Goal: Task Accomplishment & Management: Use online tool/utility

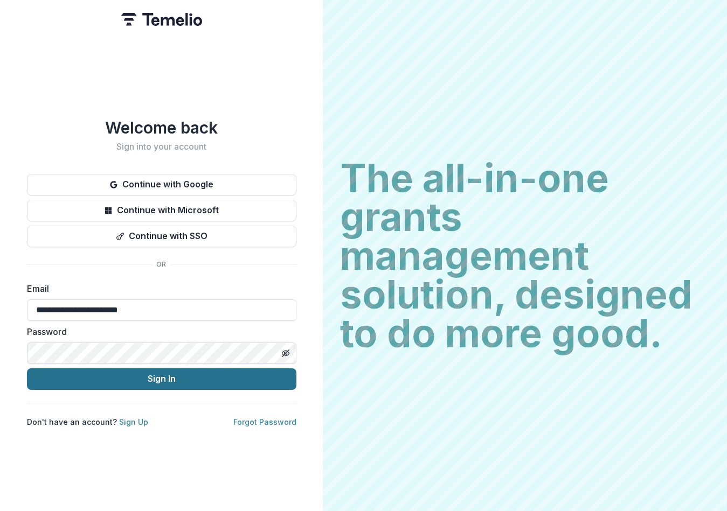
click at [165, 379] on button "Sign In" at bounding box center [161, 379] width 269 height 22
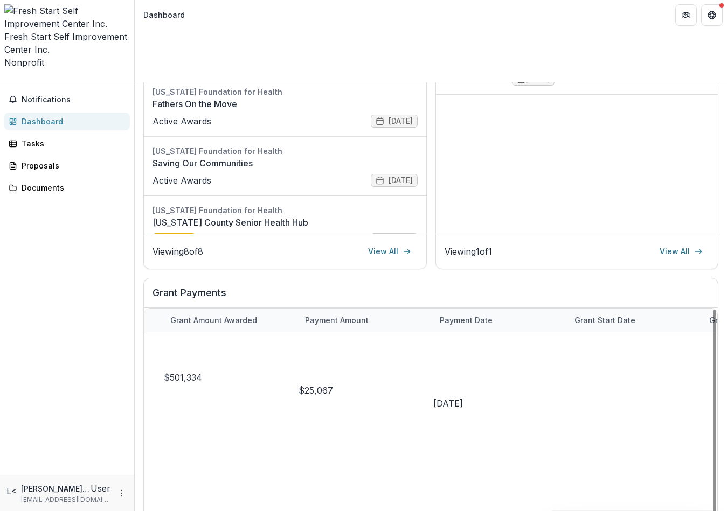
scroll to position [54, 271]
drag, startPoint x: 374, startPoint y: 469, endPoint x: 518, endPoint y: 452, distance: 144.2
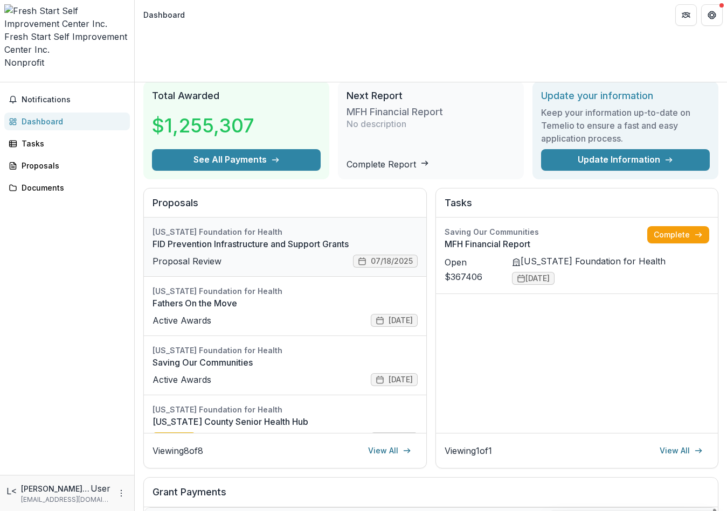
scroll to position [0, 0]
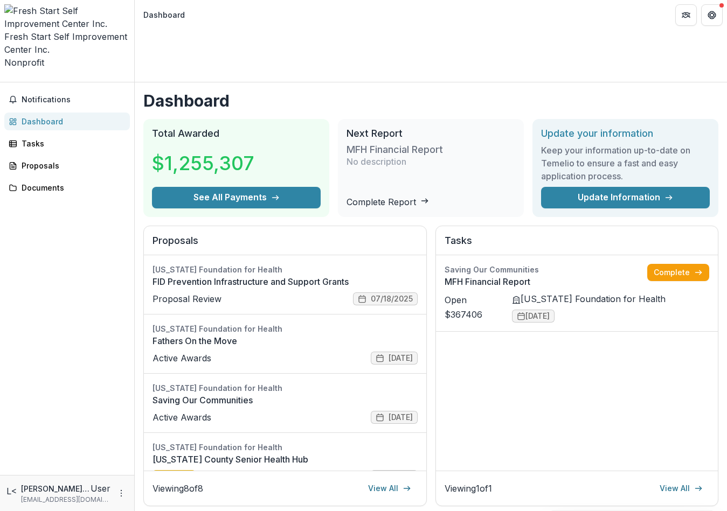
click at [673, 235] on h2 "Tasks" at bounding box center [576, 245] width 265 height 20
click at [672, 480] on link "View All" at bounding box center [681, 488] width 56 height 17
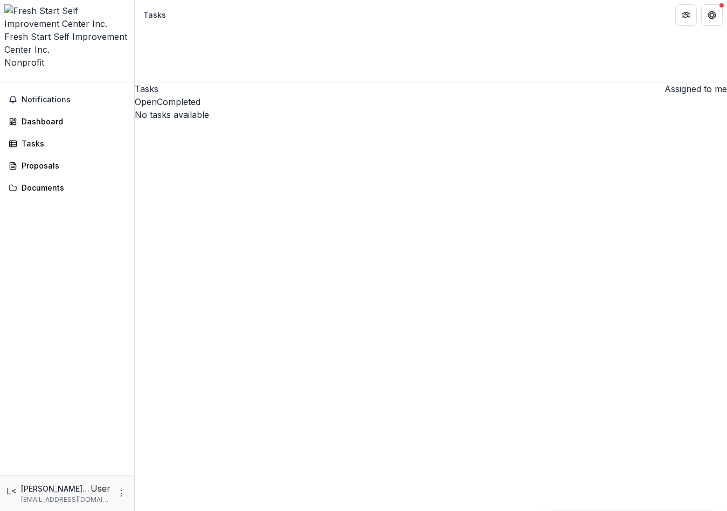
click at [200, 95] on button "Completed" at bounding box center [179, 101] width 44 height 13
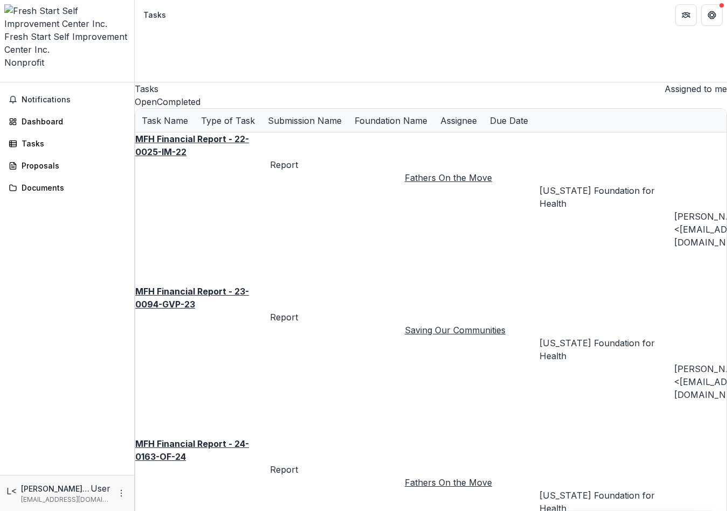
drag, startPoint x: 339, startPoint y: 414, endPoint x: 298, endPoint y: 405, distance: 42.5
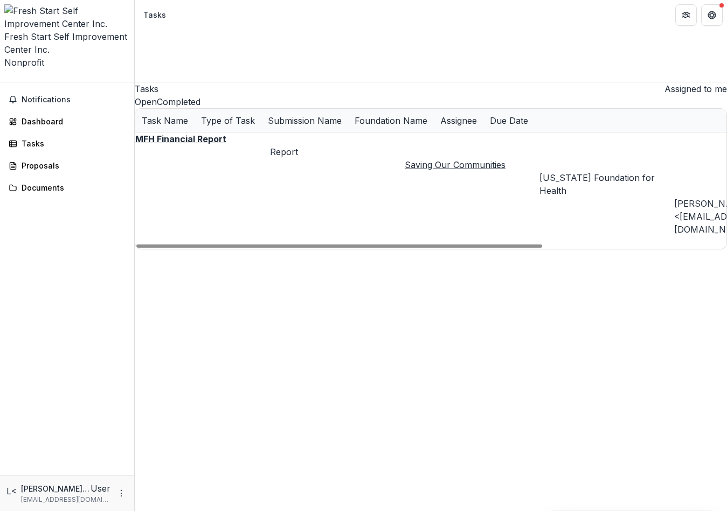
drag, startPoint x: 482, startPoint y: 413, endPoint x: 337, endPoint y: 331, distance: 166.4
click at [338, 248] on div at bounding box center [339, 246] width 406 height 3
click at [157, 95] on button "Open" at bounding box center [146, 101] width 22 height 13
click at [199, 134] on u "MFH Financial Report" at bounding box center [180, 139] width 91 height 11
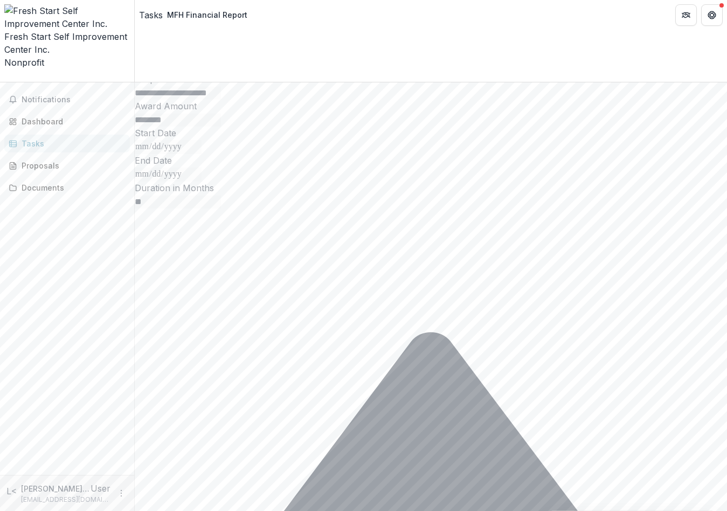
scroll to position [268, 0]
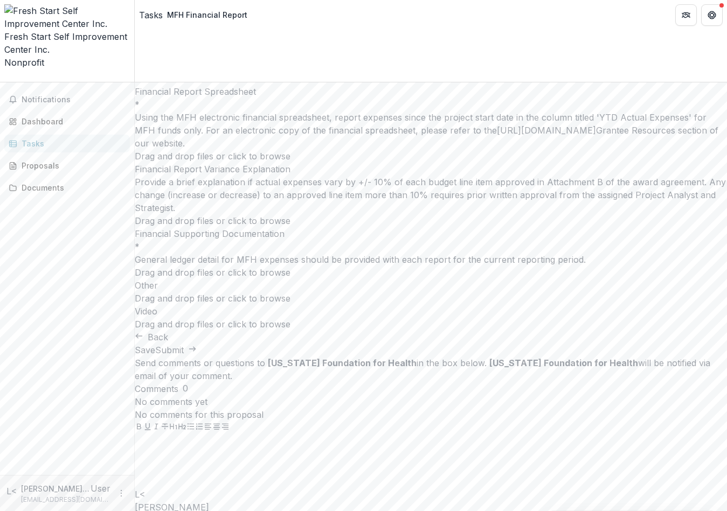
scroll to position [0, 0]
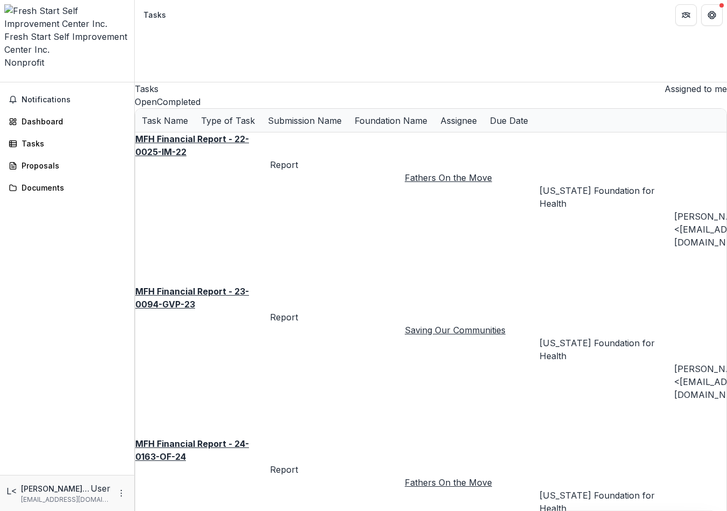
click at [200, 95] on button "Completed" at bounding box center [179, 101] width 44 height 13
drag, startPoint x: 489, startPoint y: 414, endPoint x: 477, endPoint y: 414, distance: 11.9
drag, startPoint x: 491, startPoint y: 413, endPoint x: 616, endPoint y: 414, distance: 125.0
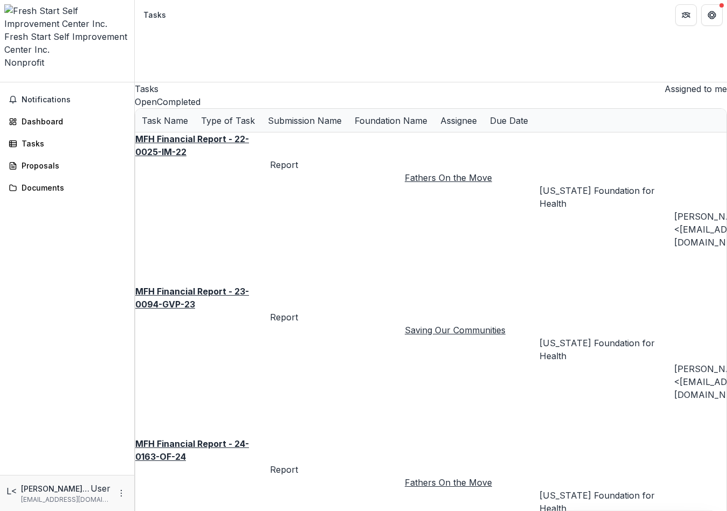
click at [405, 325] on u "Saving Our Communities" at bounding box center [455, 330] width 101 height 11
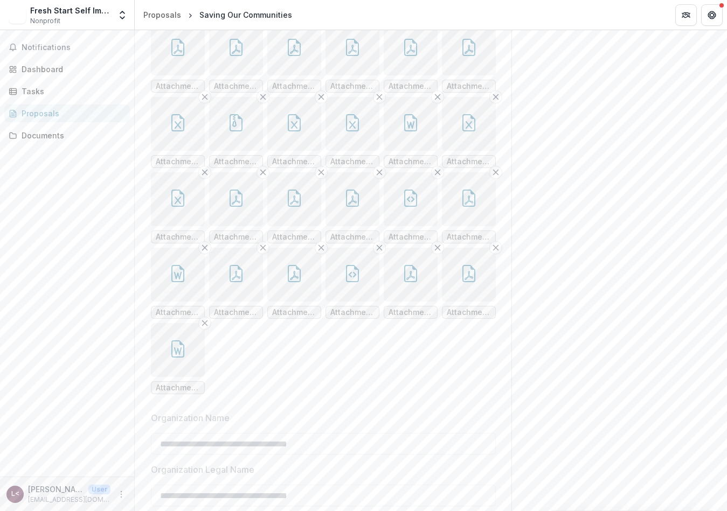
scroll to position [269, 0]
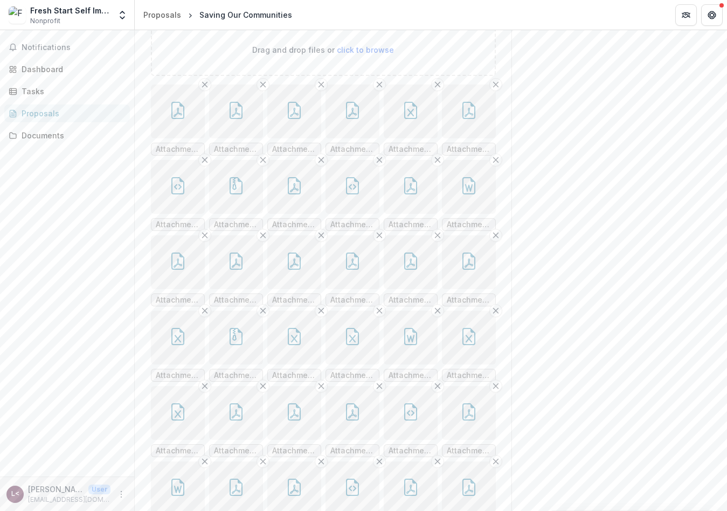
click at [344, 119] on icon "button" at bounding box center [352, 110] width 17 height 17
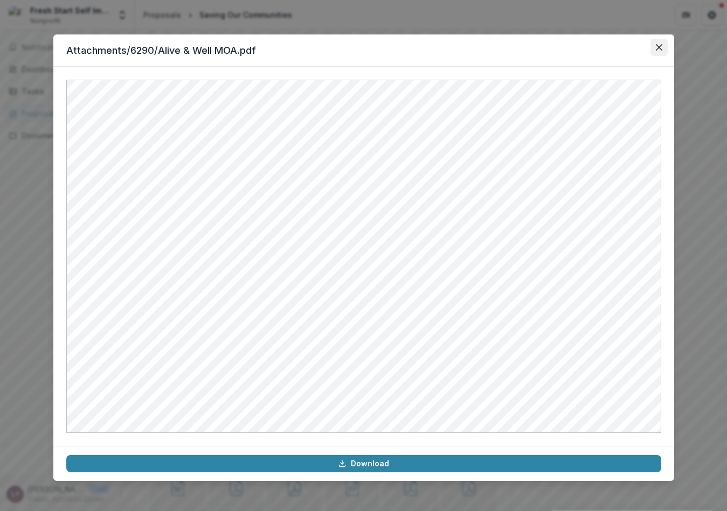
click at [658, 48] on icon "Close" at bounding box center [658, 47] width 6 height 6
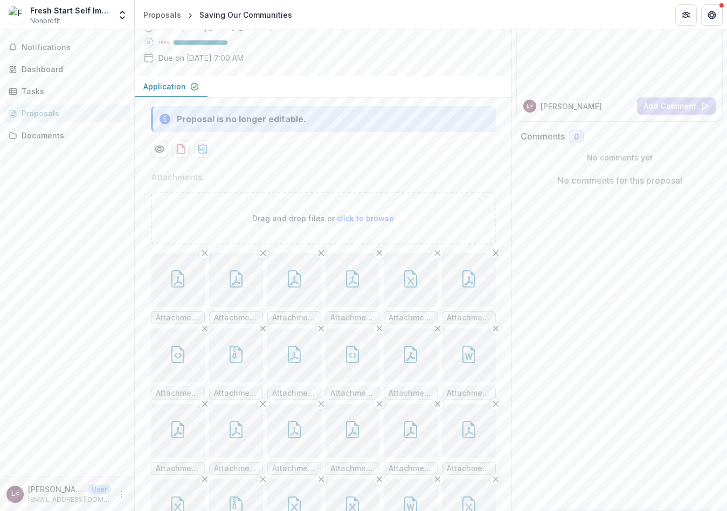
scroll to position [0, 0]
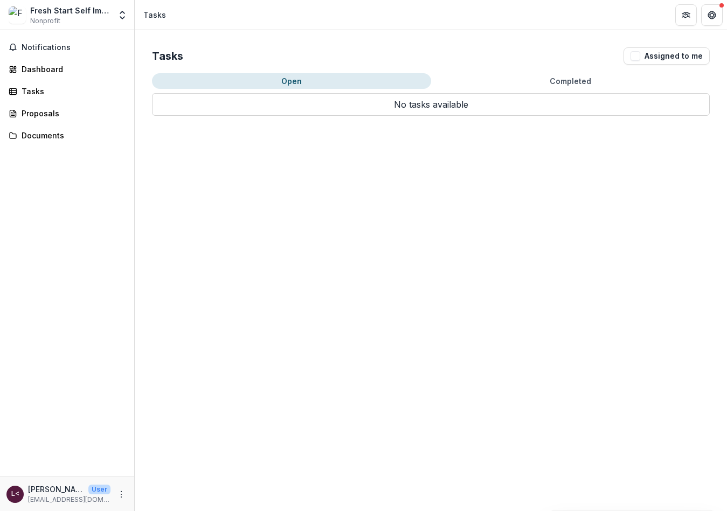
click at [584, 82] on button "Completed" at bounding box center [570, 81] width 279 height 16
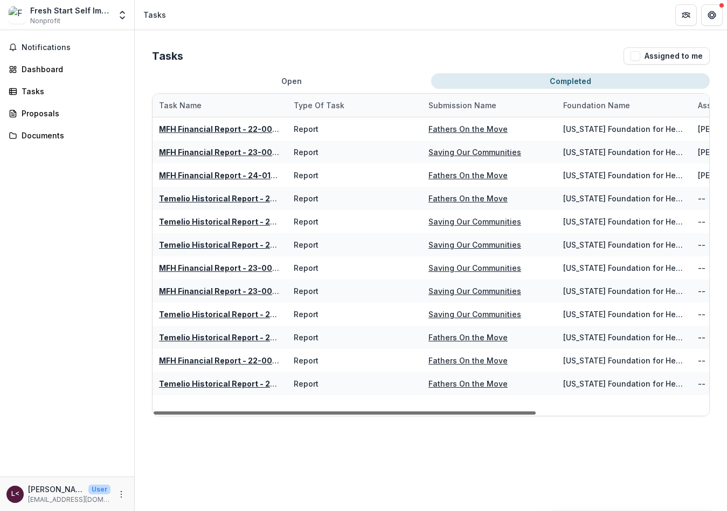
drag, startPoint x: 457, startPoint y: 415, endPoint x: 414, endPoint y: 392, distance: 48.4
click at [414, 412] on div at bounding box center [345, 413] width 382 height 3
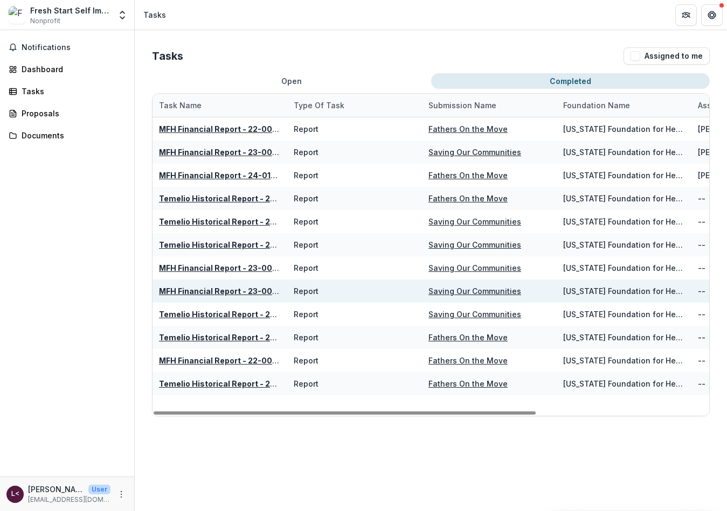
click at [237, 291] on u "MFH Financial Report - 23-0094-GVP-23" at bounding box center [238, 291] width 158 height 9
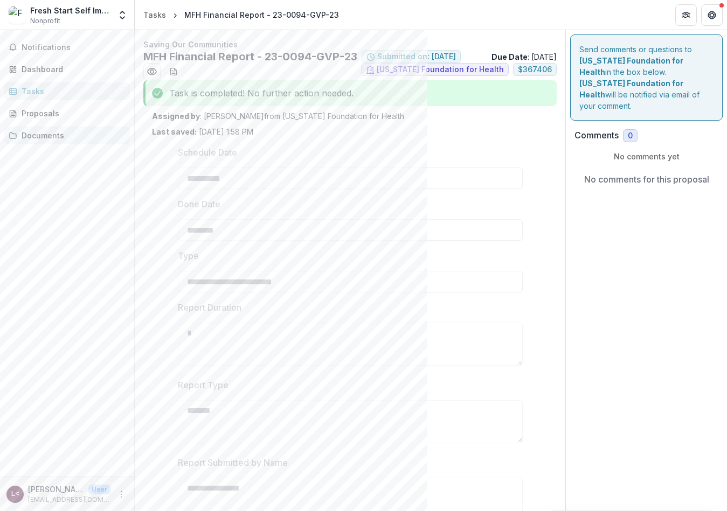
click at [13, 137] on icon at bounding box center [13, 135] width 9 height 9
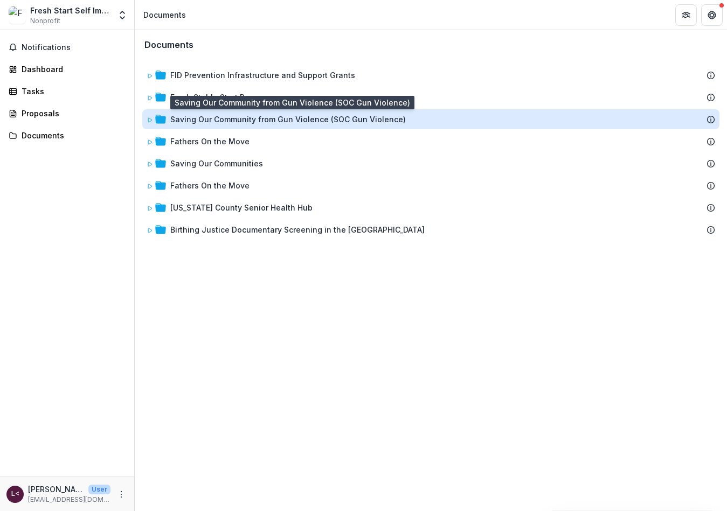
click at [241, 116] on div "Saving Our Community from Gun Violence (SOC Gun Violence)" at bounding box center [287, 119] width 235 height 11
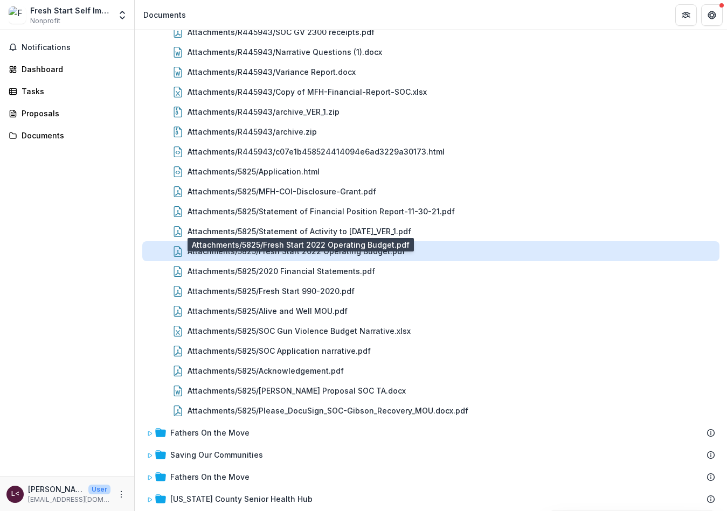
scroll to position [108, 0]
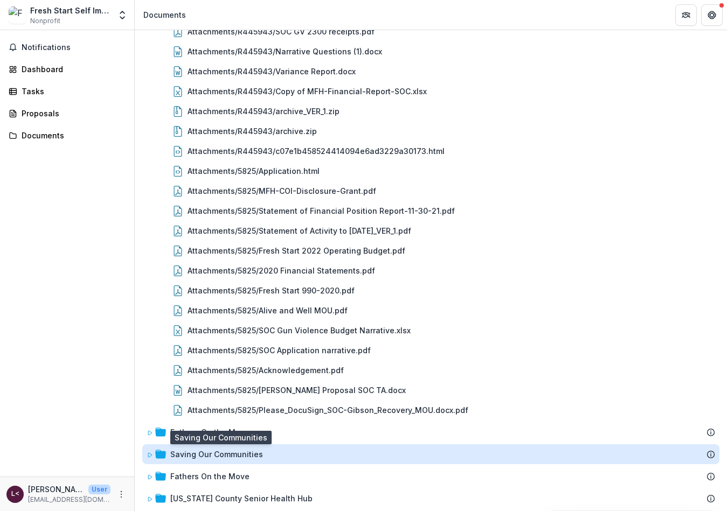
click at [213, 451] on div "Saving Our Communities" at bounding box center [216, 454] width 93 height 11
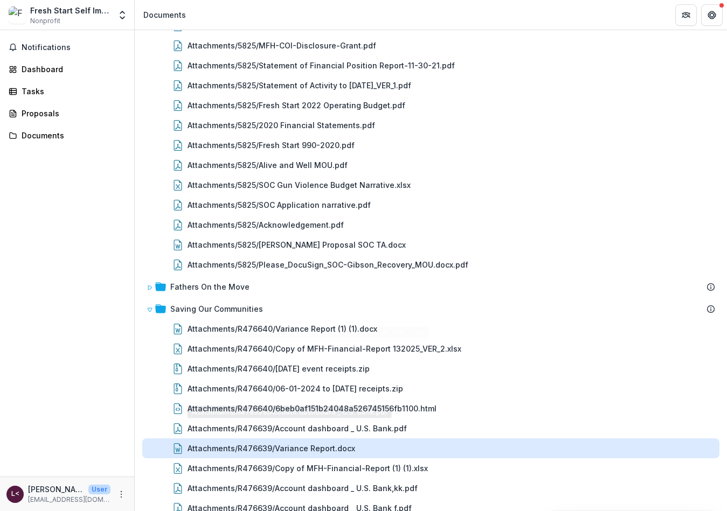
scroll to position [254, 0]
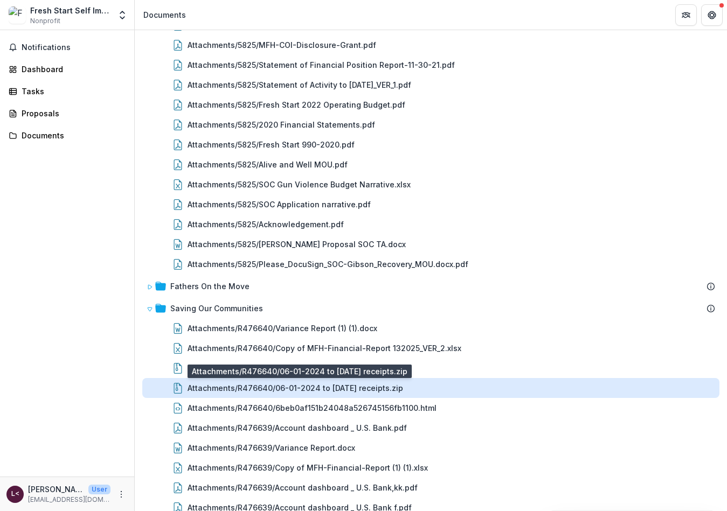
click at [299, 390] on div "Attachments/R476640/06-01-2024 to [DATE] receipts.zip" at bounding box center [294, 387] width 215 height 11
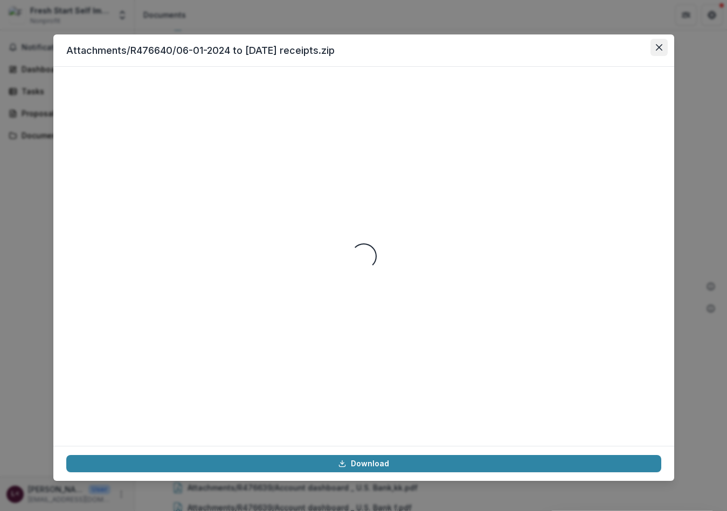
click at [384, 458] on link "Download" at bounding box center [363, 463] width 595 height 17
click at [352, 462] on link "Download" at bounding box center [363, 463] width 595 height 17
click at [657, 48] on icon "Close" at bounding box center [659, 47] width 6 height 6
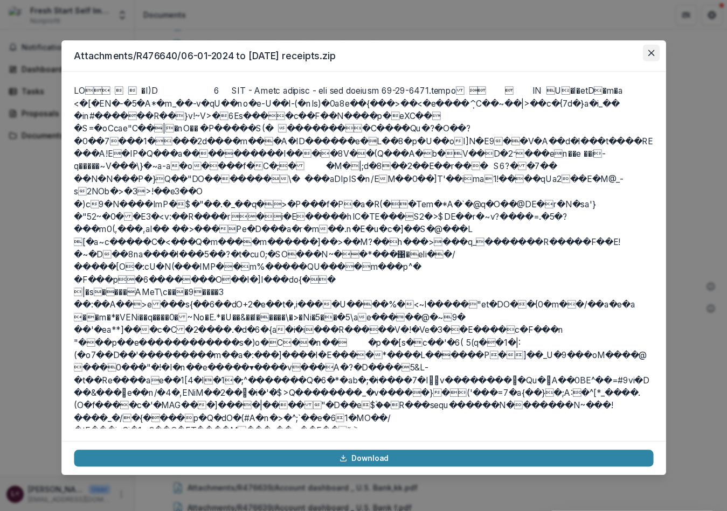
click at [657, 48] on section "Attachments/R476640/06-01-2024 to [DATE] receipts.zip Download" at bounding box center [363, 257] width 604 height 435
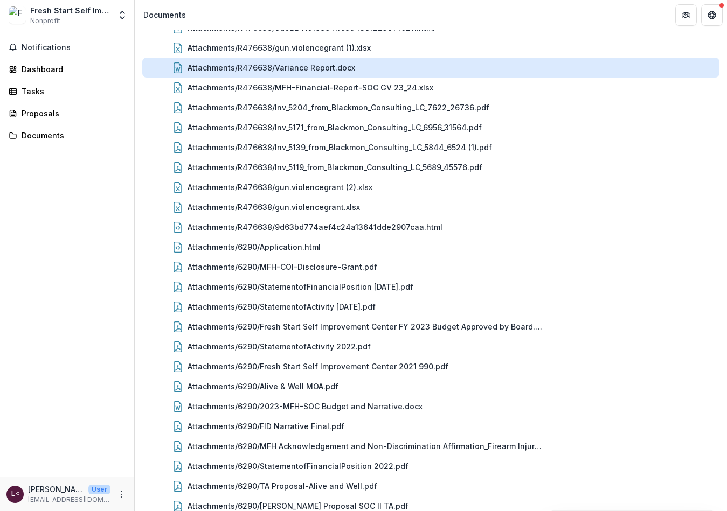
scroll to position [792, 0]
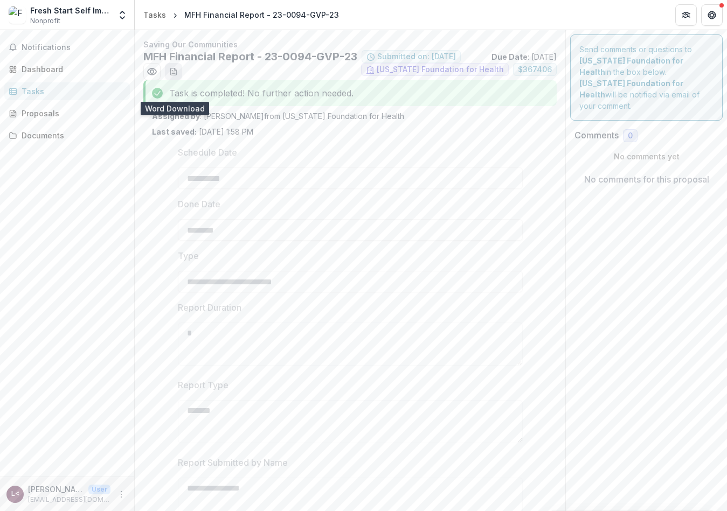
click at [174, 72] on line "download-word-button" at bounding box center [173, 72] width 3 height 0
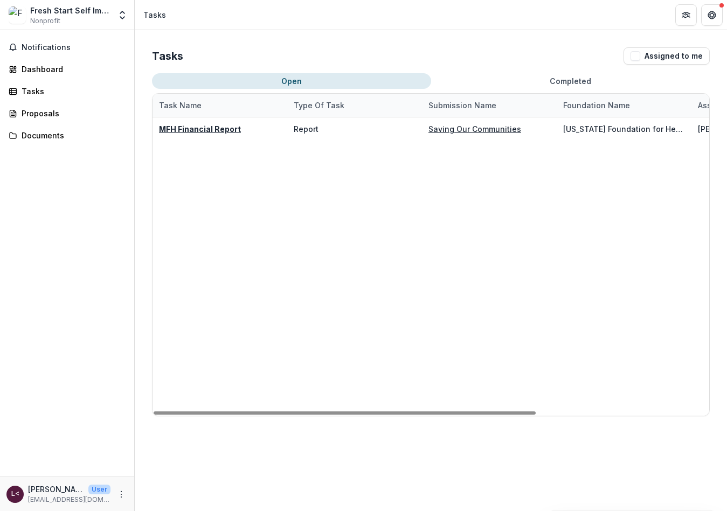
drag, startPoint x: 518, startPoint y: 410, endPoint x: 76, endPoint y: 149, distance: 513.2
click at [189, 412] on div at bounding box center [345, 413] width 382 height 3
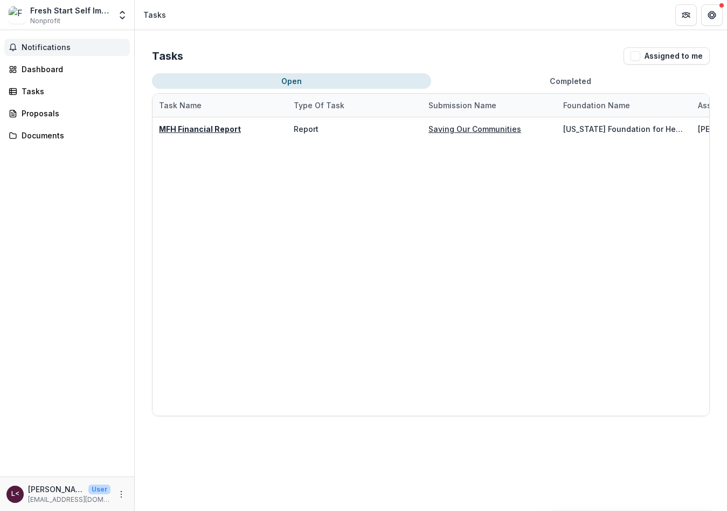
click at [40, 51] on span "Notifications" at bounding box center [74, 47] width 104 height 9
click at [29, 90] on div "Tasks" at bounding box center [72, 91] width 100 height 11
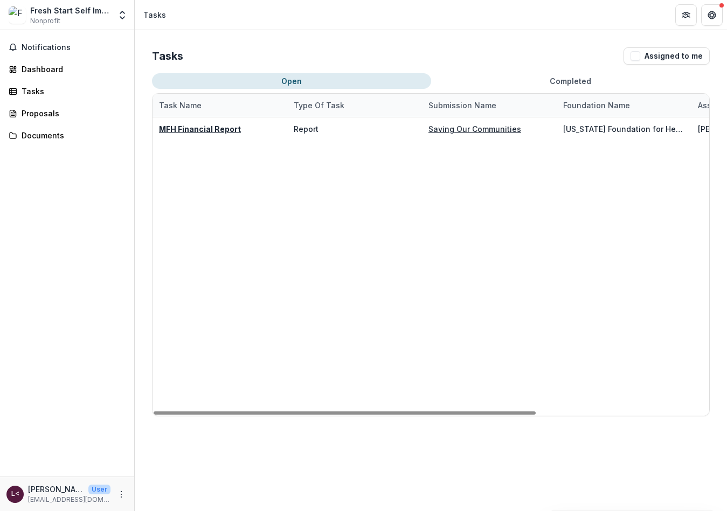
click at [586, 90] on div "Open Completed Task Name Type of Task Submission Name Foundation Name Assignee …" at bounding box center [430, 244] width 557 height 343
click at [569, 80] on button "Completed" at bounding box center [570, 81] width 279 height 16
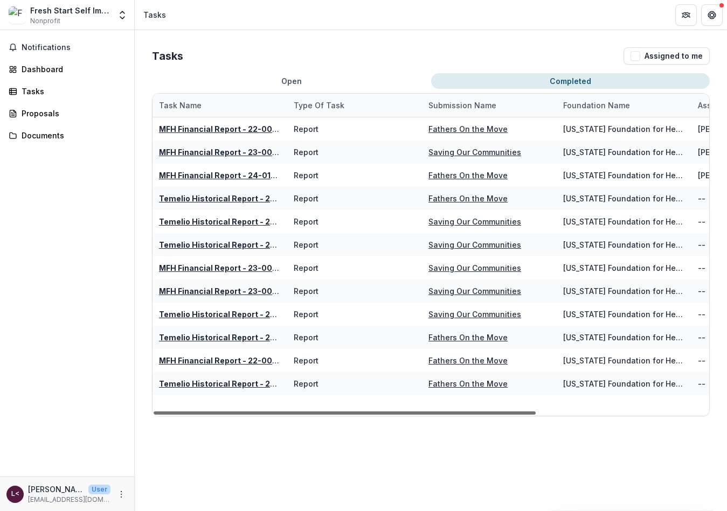
drag, startPoint x: 470, startPoint y: 412, endPoint x: 445, endPoint y: 391, distance: 32.5
click at [445, 412] on div at bounding box center [345, 413] width 382 height 3
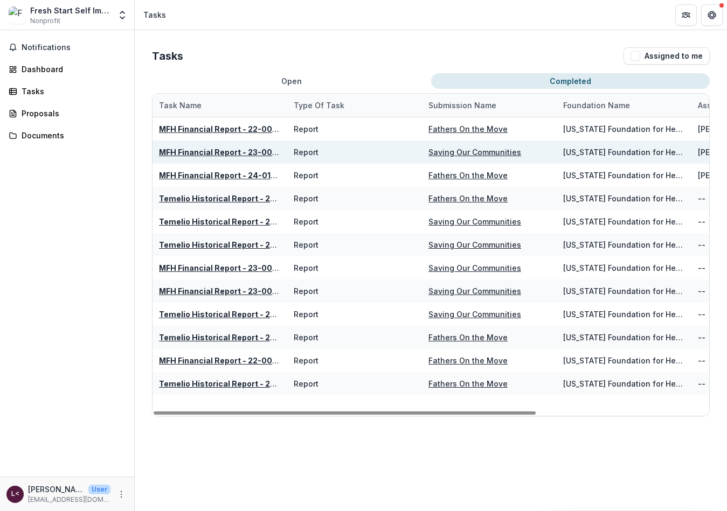
click at [304, 151] on div "Report" at bounding box center [306, 152] width 25 height 11
click at [177, 149] on u "MFH Financial Report - 23-0094-GVP-23" at bounding box center [238, 152] width 158 height 9
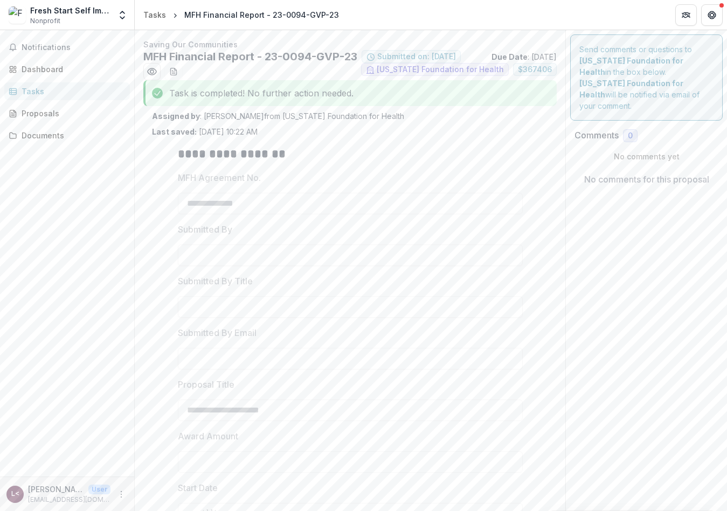
type input "********"
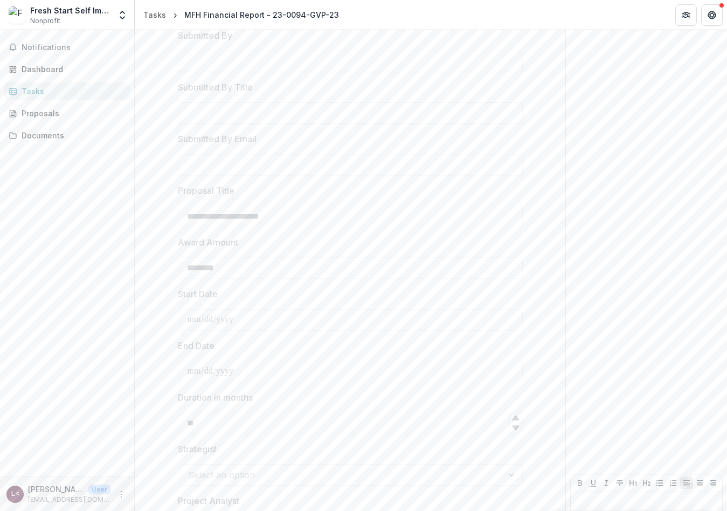
scroll to position [290, 0]
click at [190, 480] on button "Next" at bounding box center [200, 476] width 44 height 17
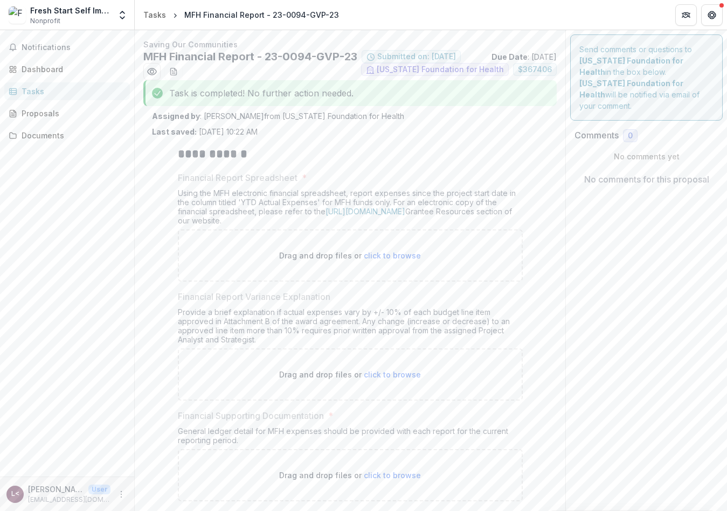
scroll to position [225, 0]
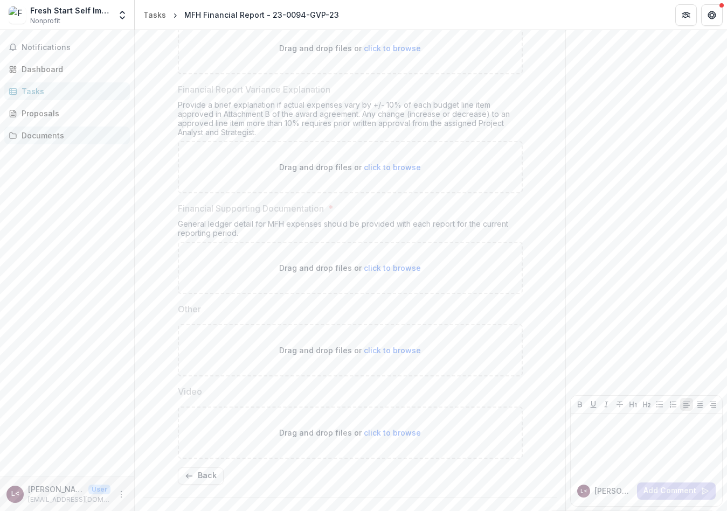
click at [47, 140] on div "Documents" at bounding box center [72, 135] width 100 height 11
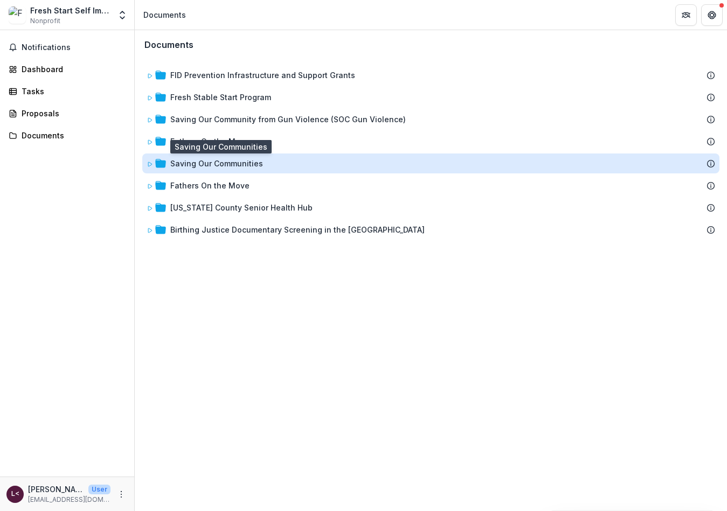
click at [199, 165] on div "Saving Our Communities" at bounding box center [216, 163] width 93 height 11
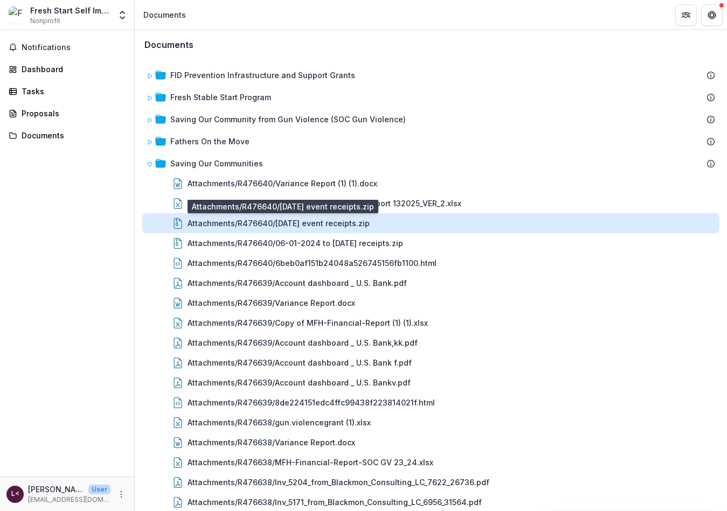
click at [289, 220] on div "Attachments/R476640/[DATE] event receipts.zip" at bounding box center [278, 223] width 182 height 11
